Goal: Information Seeking & Learning: Learn about a topic

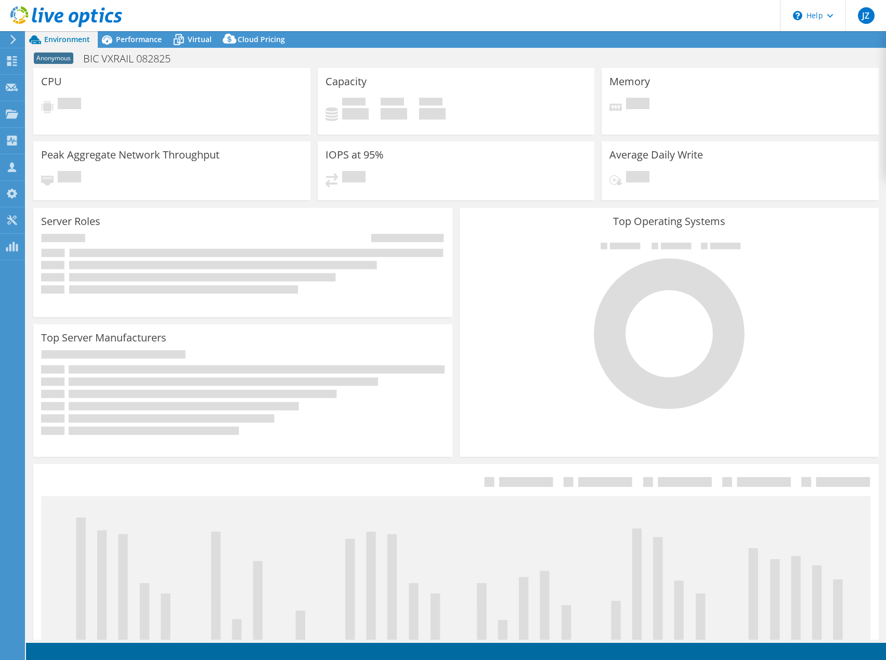
select select "USD"
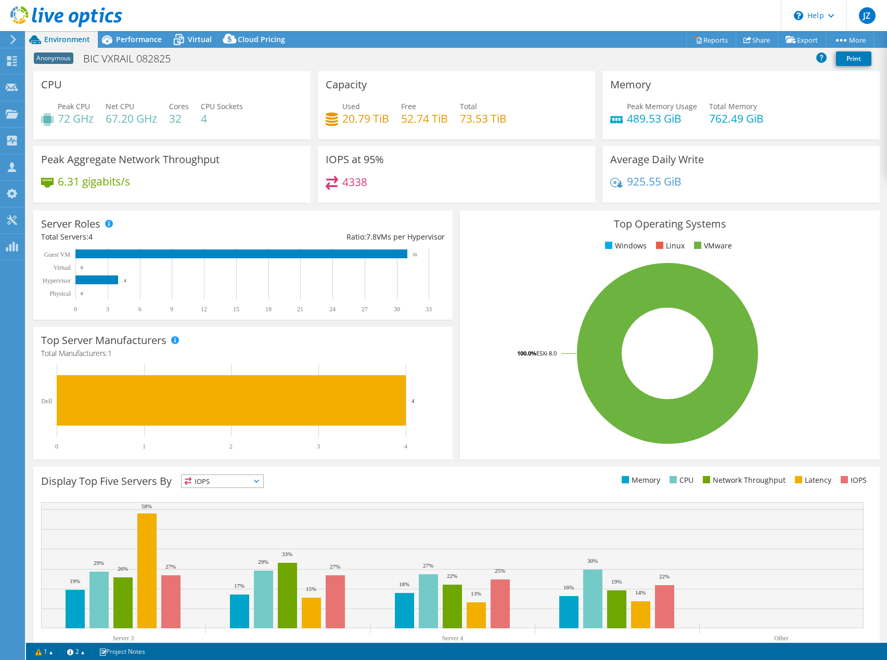
click at [531, 251] on ul "Windows Linux VMware" at bounding box center [670, 246] width 404 height 12
click at [128, 42] on span "Performance" at bounding box center [139, 39] width 46 height 10
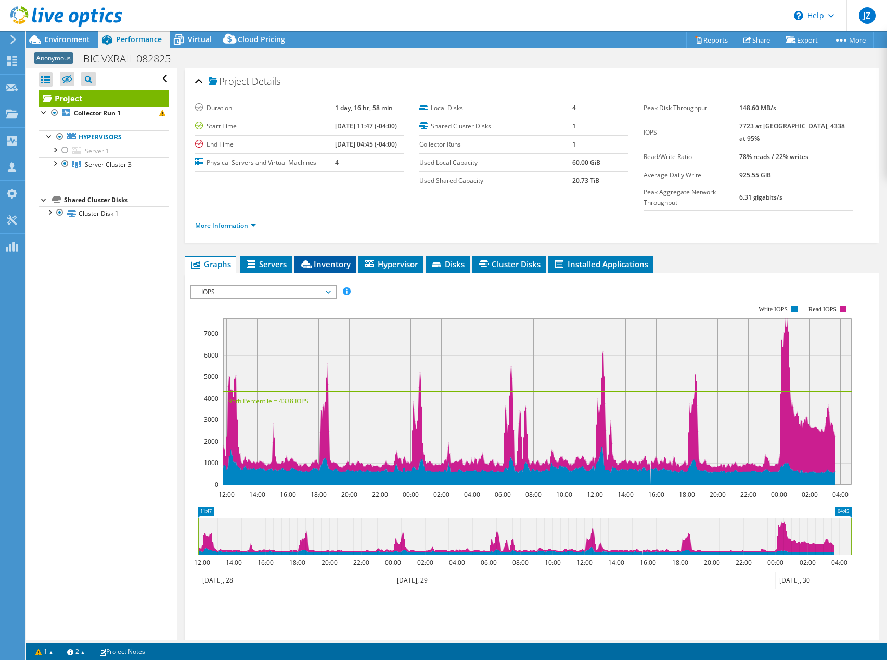
click at [324, 259] on span "Inventory" at bounding box center [325, 264] width 51 height 10
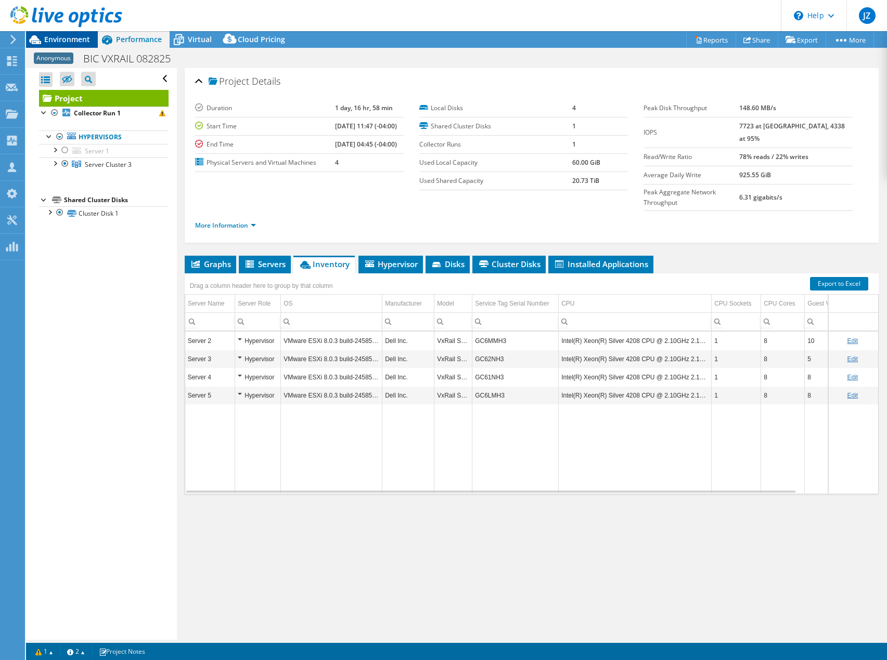
drag, startPoint x: 71, startPoint y: 43, endPoint x: 152, endPoint y: 39, distance: 80.7
click at [71, 43] on span "Environment" at bounding box center [67, 39] width 46 height 10
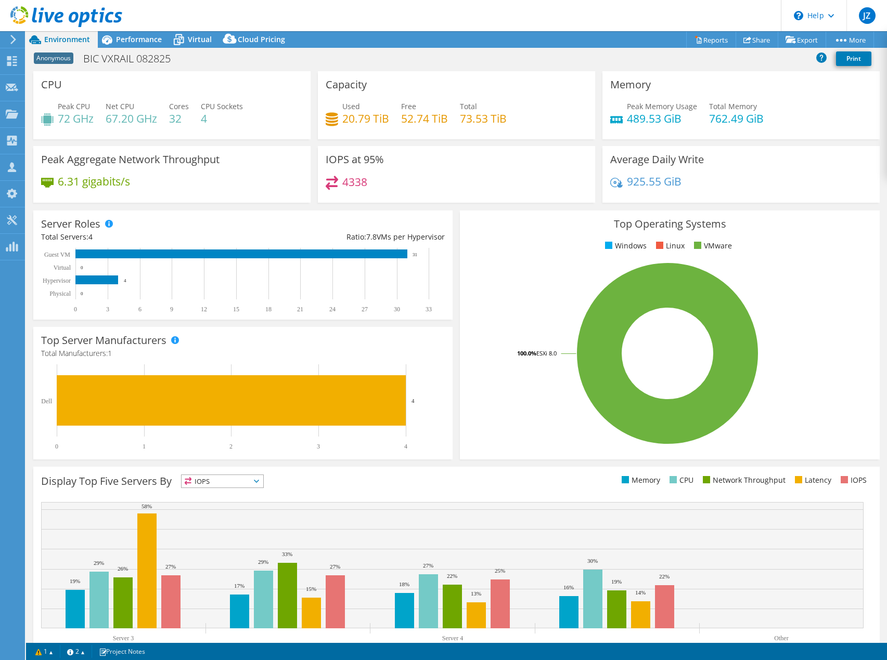
drag, startPoint x: 118, startPoint y: 43, endPoint x: 111, endPoint y: 52, distance: 11.5
click at [119, 43] on span "Performance" at bounding box center [139, 39] width 46 height 10
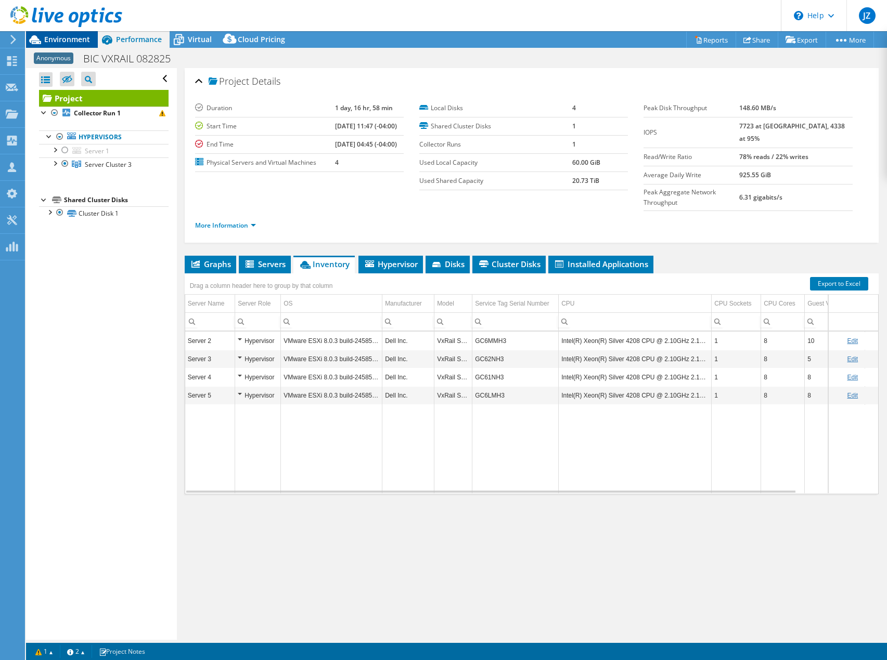
drag, startPoint x: 54, startPoint y: 41, endPoint x: 41, endPoint y: 44, distance: 13.4
click at [54, 41] on span "Environment" at bounding box center [67, 39] width 46 height 10
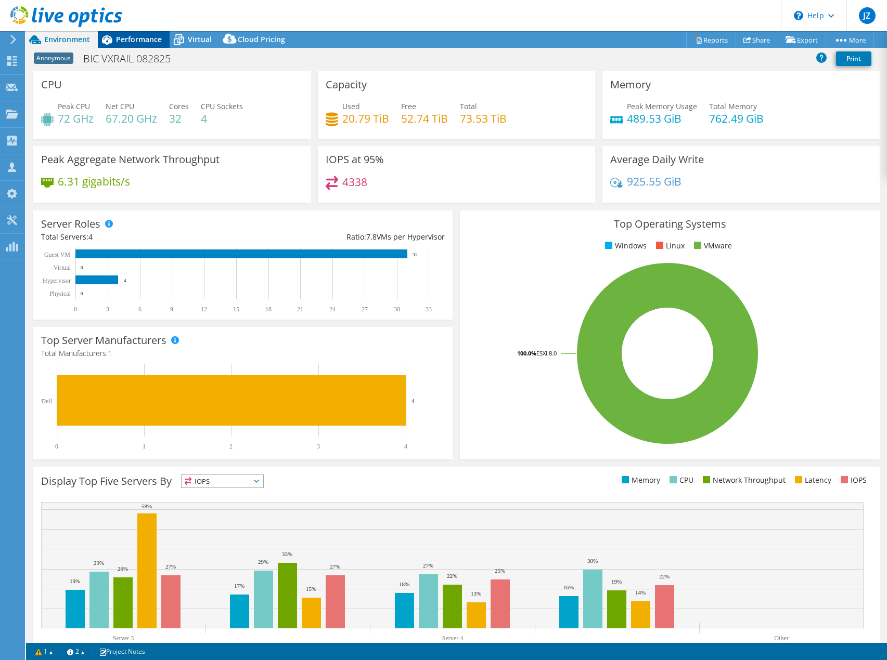
click at [128, 41] on span "Performance" at bounding box center [139, 39] width 46 height 10
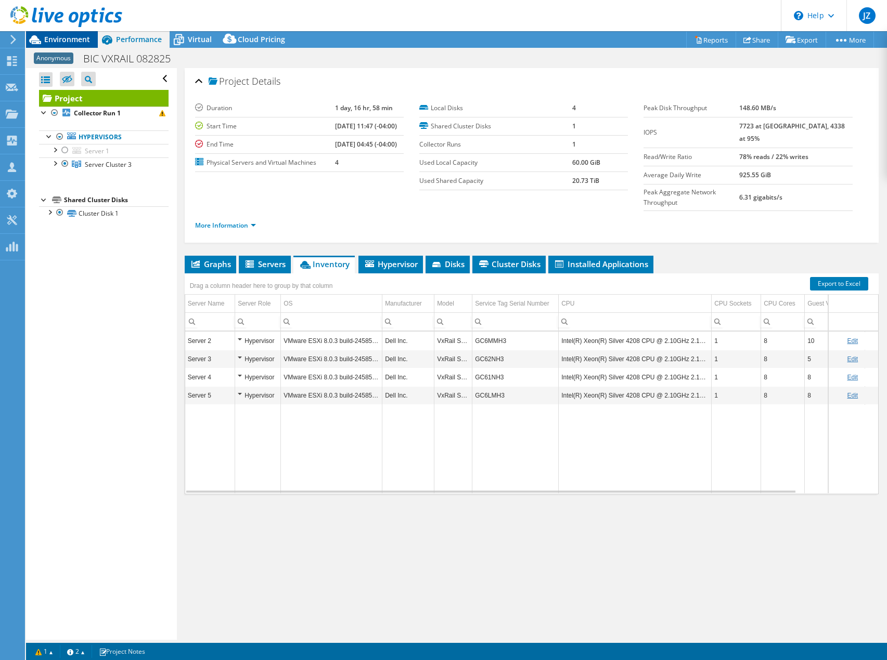
click at [65, 39] on span "Environment" at bounding box center [67, 39] width 46 height 10
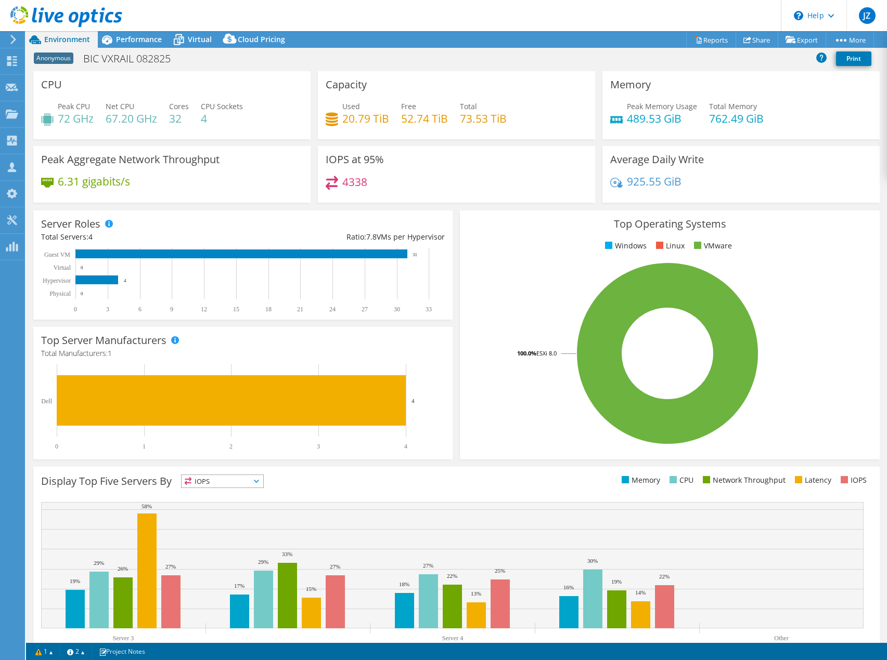
drag, startPoint x: 124, startPoint y: 43, endPoint x: 105, endPoint y: 79, distance: 40.0
click at [124, 43] on span "Performance" at bounding box center [139, 39] width 46 height 10
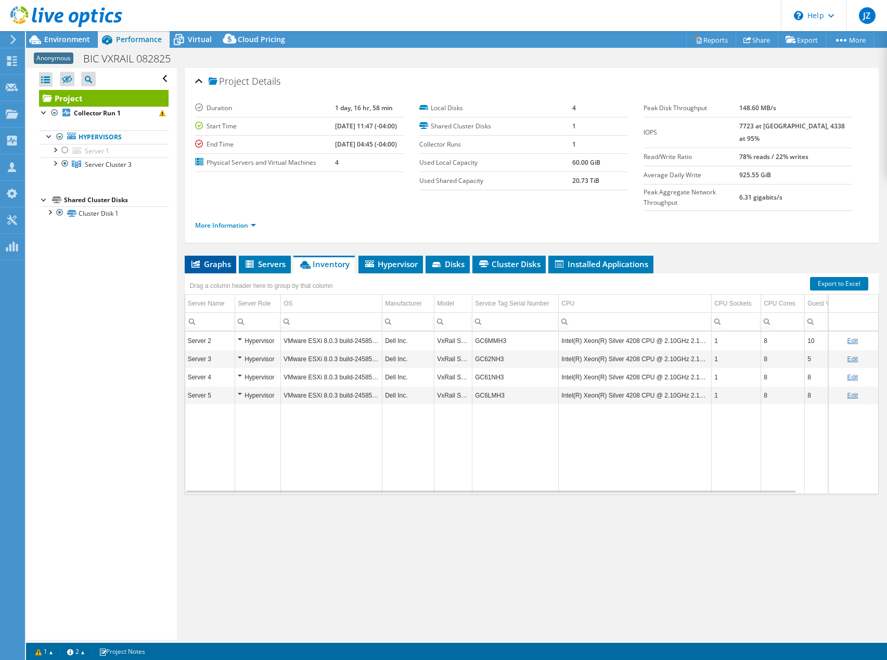
click at [215, 259] on span "Graphs" at bounding box center [210, 264] width 41 height 10
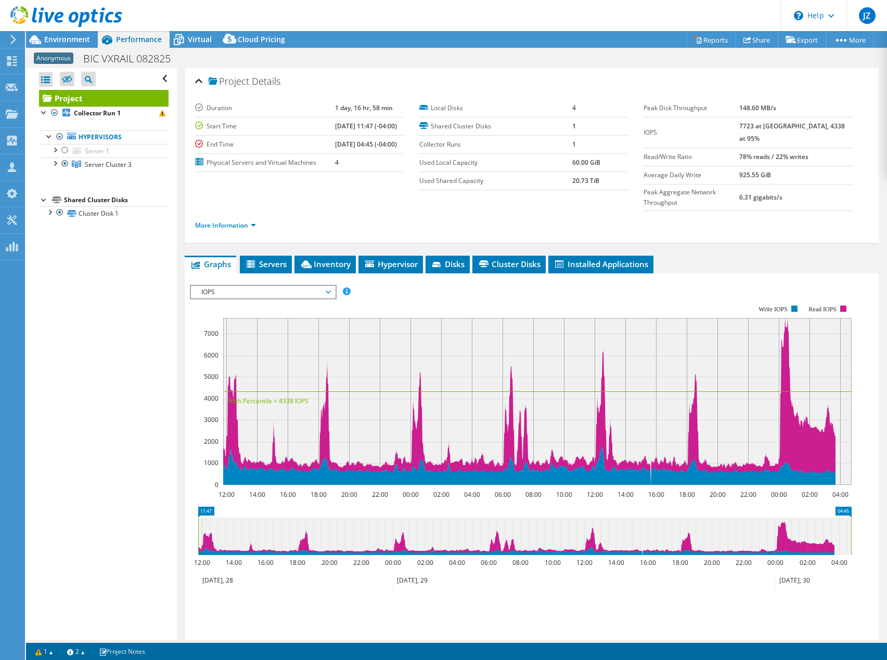
click at [251, 286] on span "IOPS" at bounding box center [263, 292] width 134 height 12
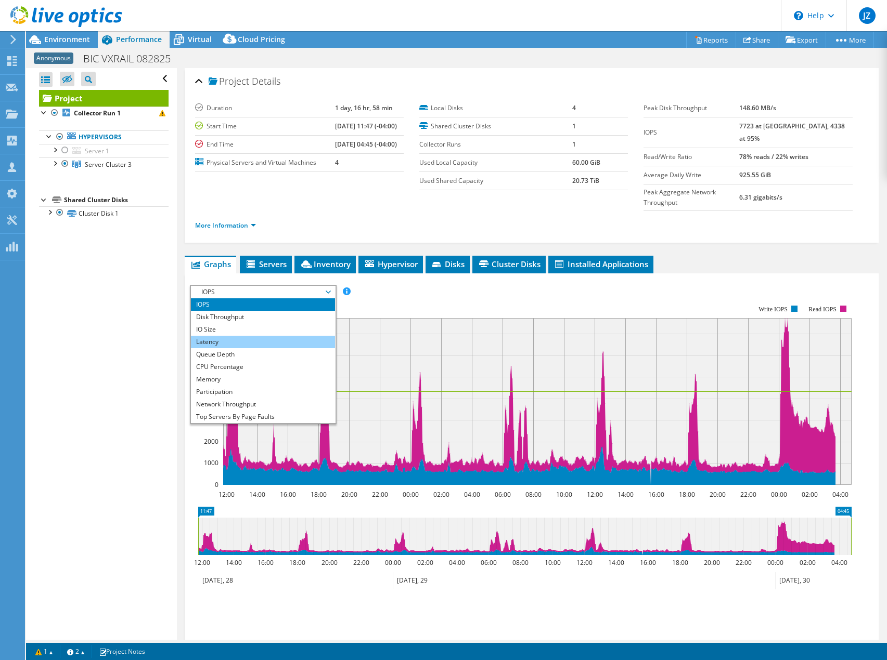
click at [237, 336] on li "Latency" at bounding box center [263, 342] width 144 height 12
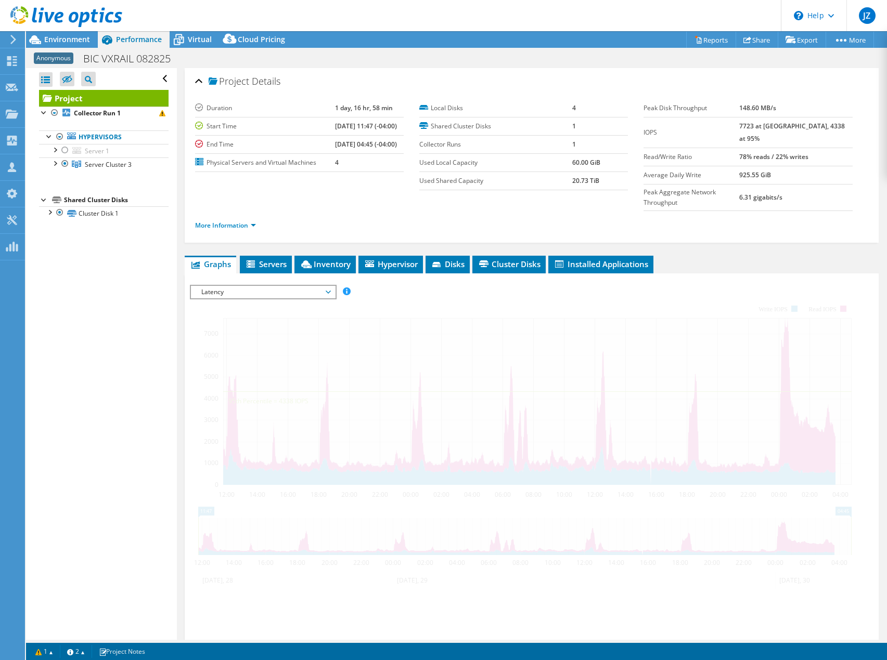
click at [412, 285] on div at bounding box center [531, 462] width 683 height 355
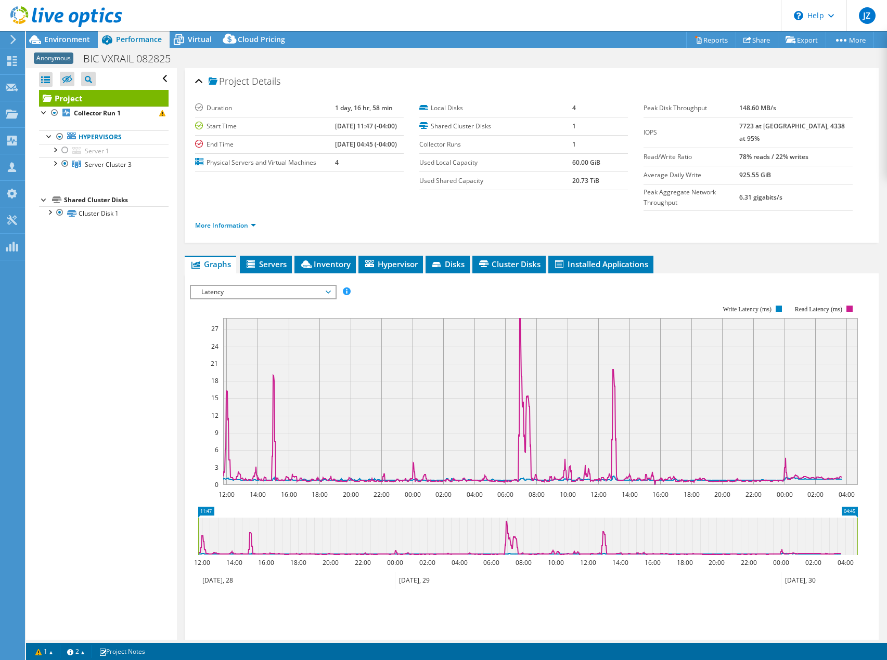
drag, startPoint x: 265, startPoint y: 275, endPoint x: 247, endPoint y: 284, distance: 21.2
click at [265, 286] on span "Latency" at bounding box center [263, 292] width 134 height 12
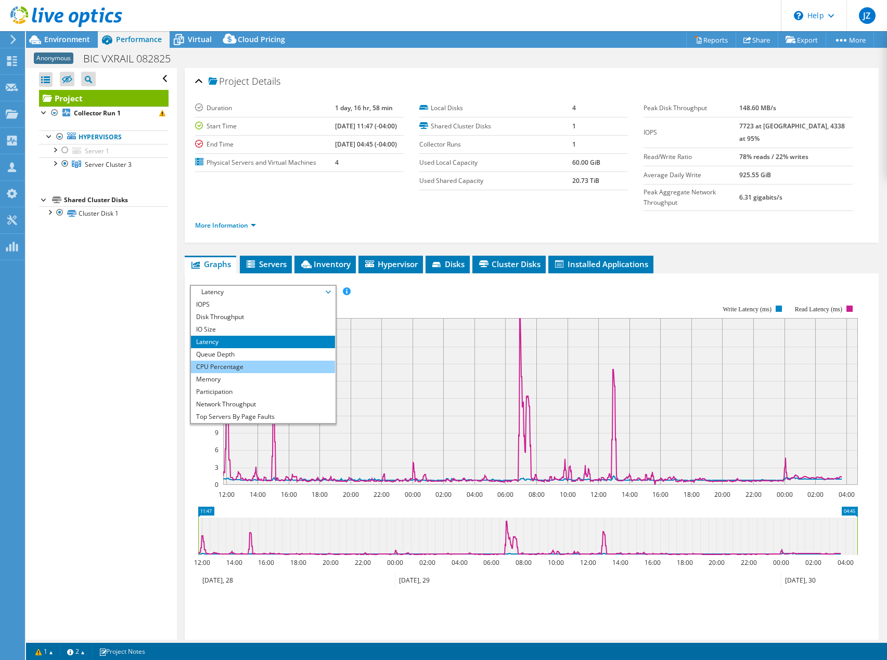
click at [251, 361] on li "CPU Percentage" at bounding box center [263, 367] width 144 height 12
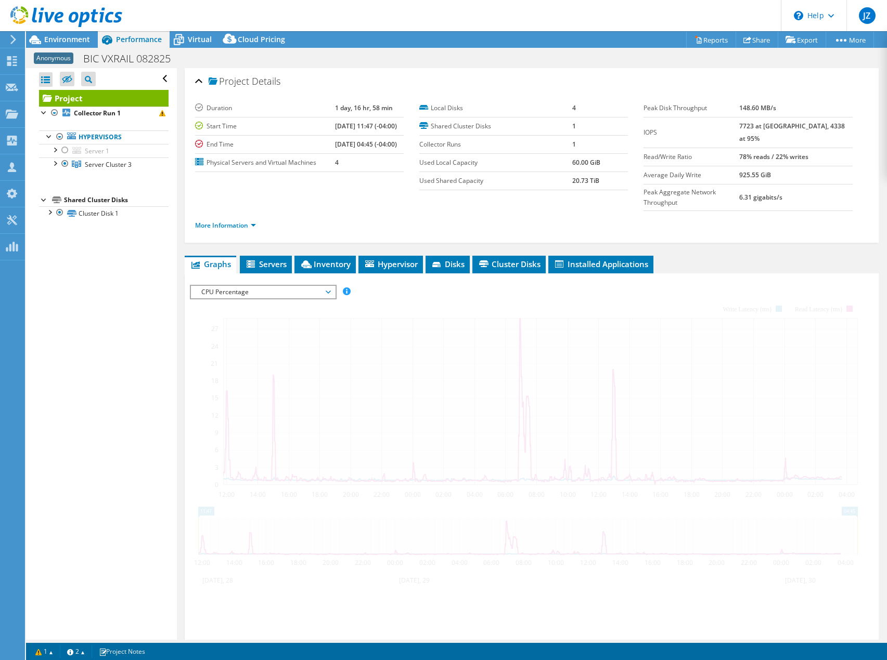
click at [531, 285] on div at bounding box center [531, 462] width 683 height 355
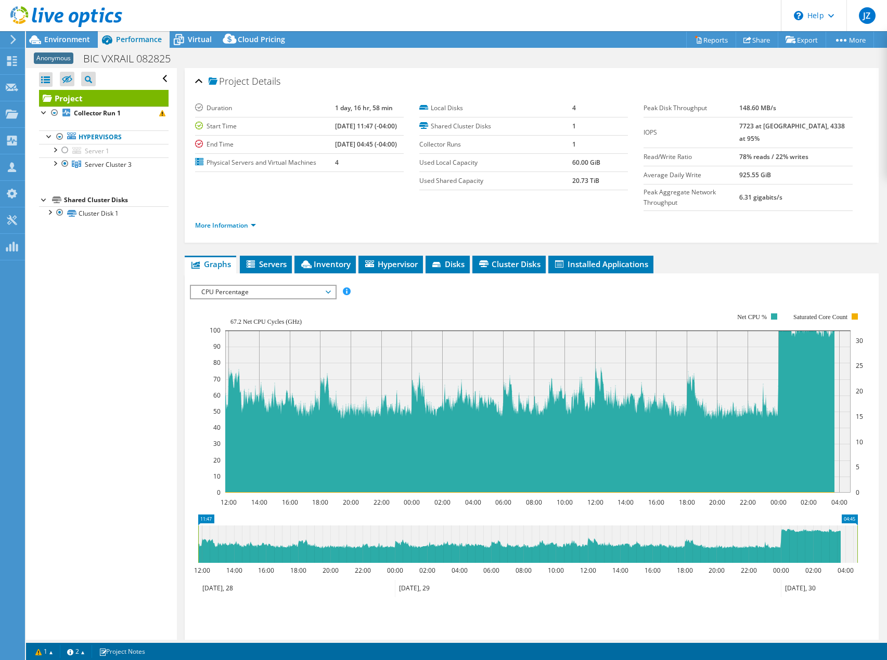
drag, startPoint x: 73, startPoint y: 41, endPoint x: 123, endPoint y: 32, distance: 50.8
click at [73, 41] on span "Environment" at bounding box center [67, 39] width 46 height 10
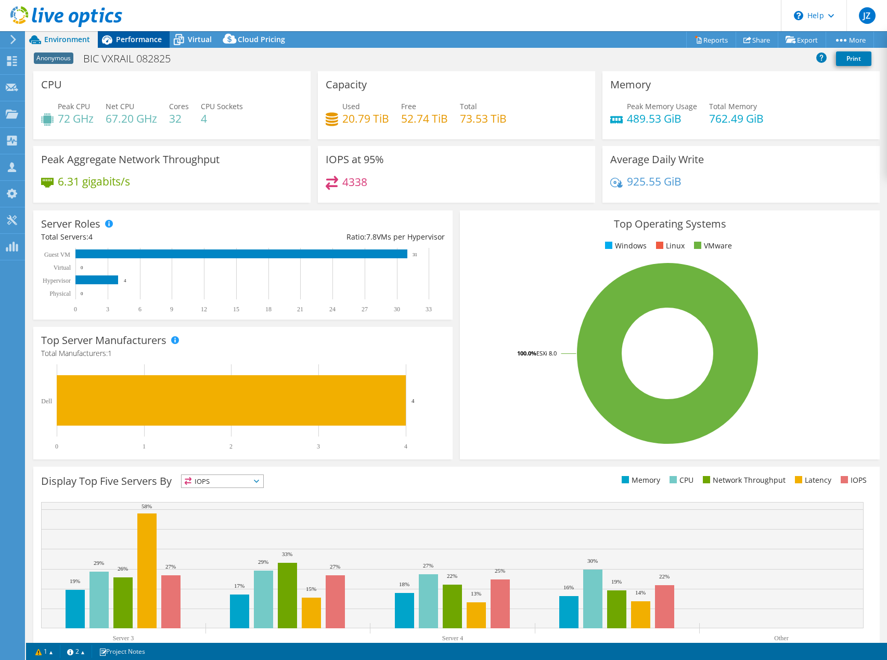
click at [139, 43] on span "Performance" at bounding box center [139, 39] width 46 height 10
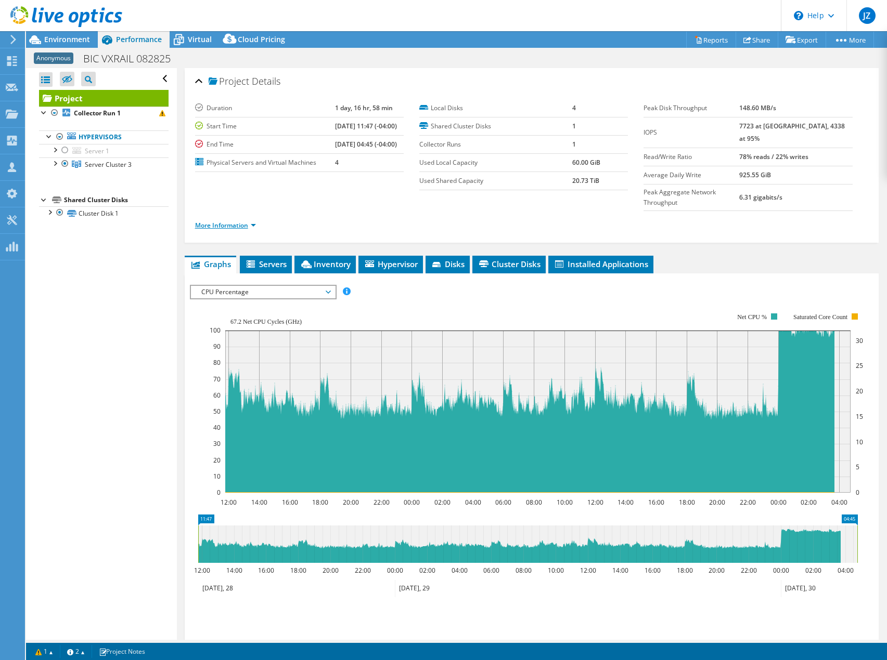
click at [251, 221] on link "More Information" at bounding box center [225, 225] width 61 height 9
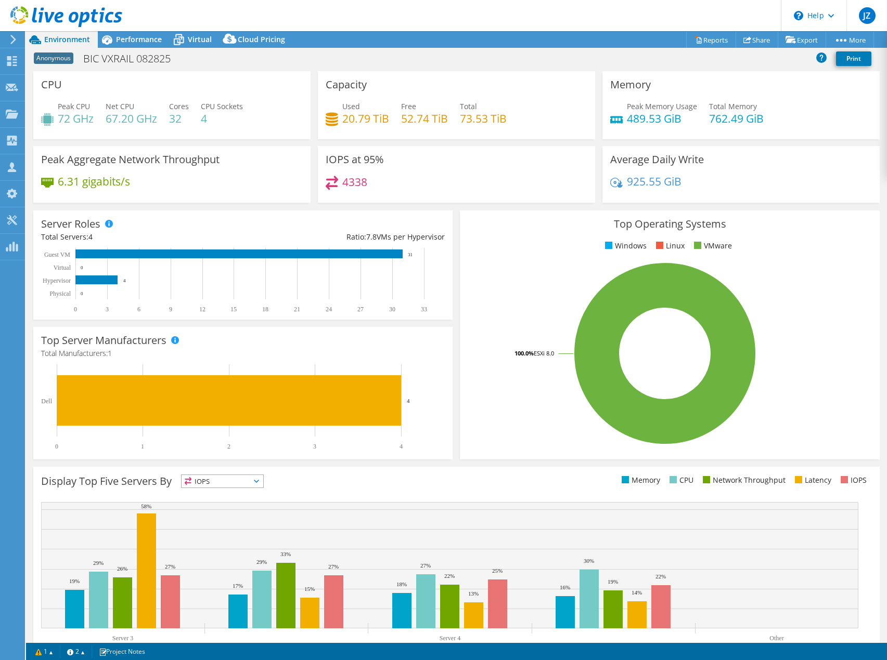
select select "USD"
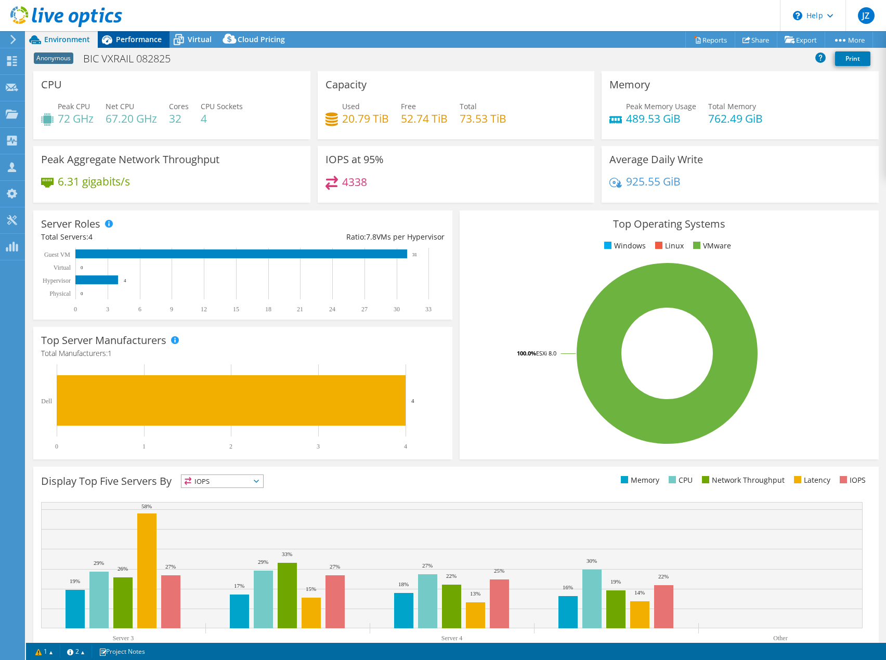
click at [141, 38] on span "Performance" at bounding box center [139, 39] width 46 height 10
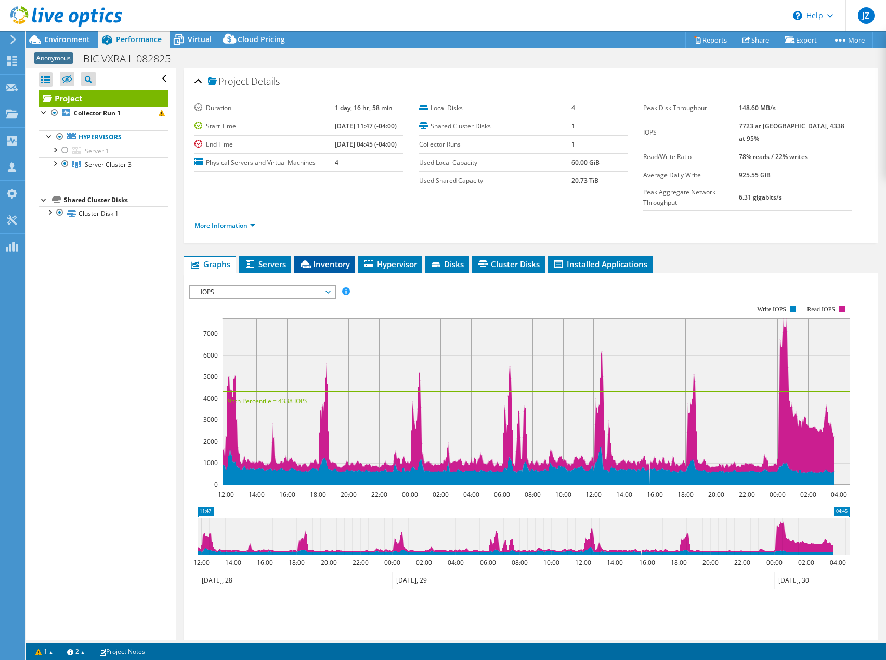
click at [315, 259] on span "Inventory" at bounding box center [324, 264] width 51 height 10
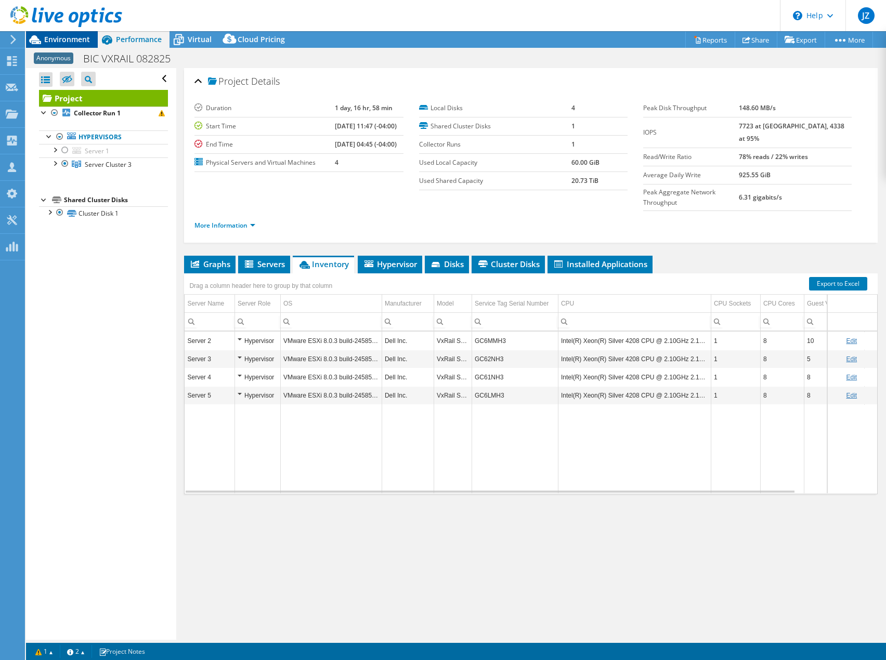
click at [71, 35] on span "Environment" at bounding box center [67, 39] width 46 height 10
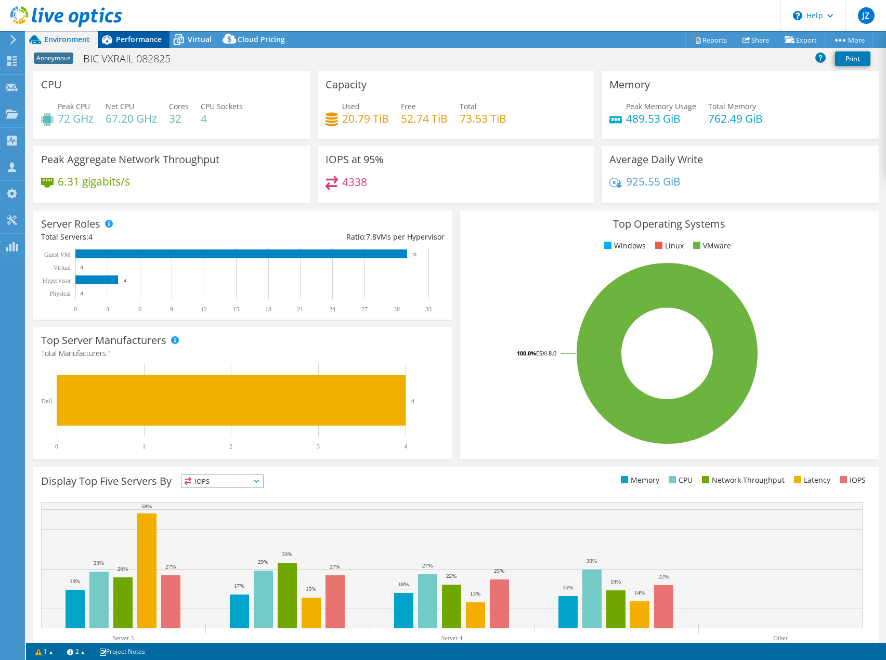
click at [141, 42] on span "Performance" at bounding box center [139, 39] width 46 height 10
